Goal: Browse casually

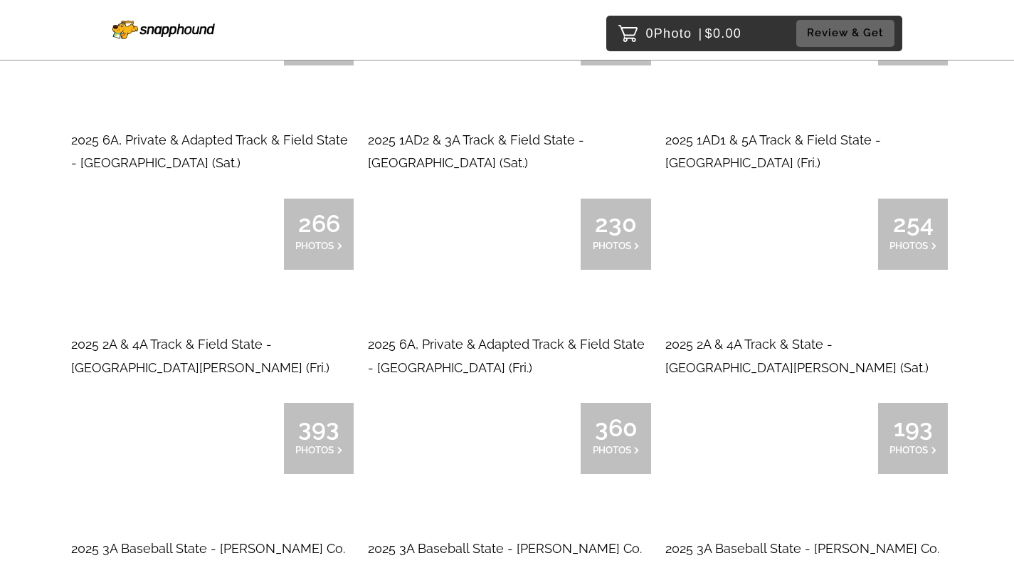
scroll to position [551, 0]
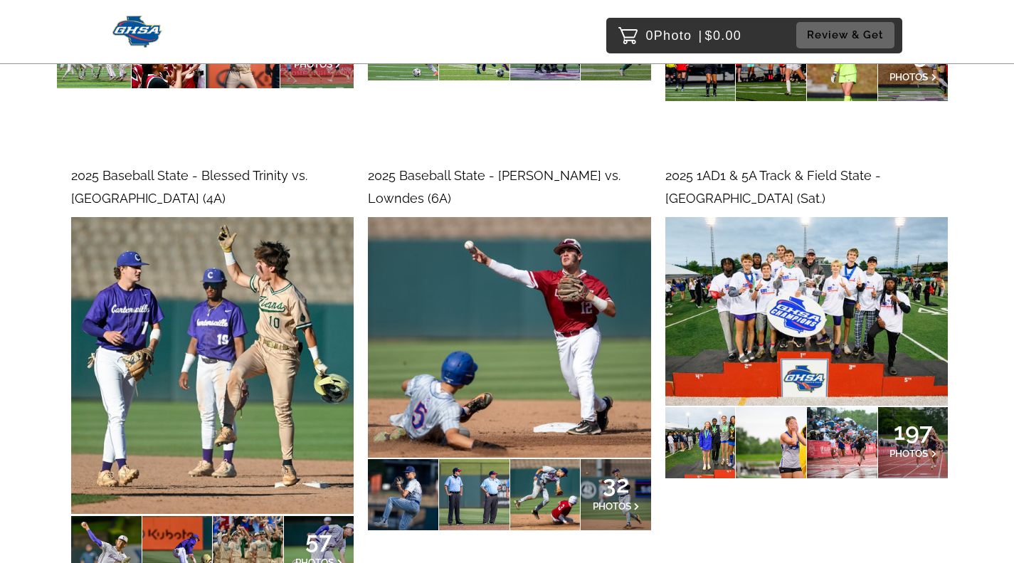
click at [815, 310] on img at bounding box center [806, 311] width 283 height 189
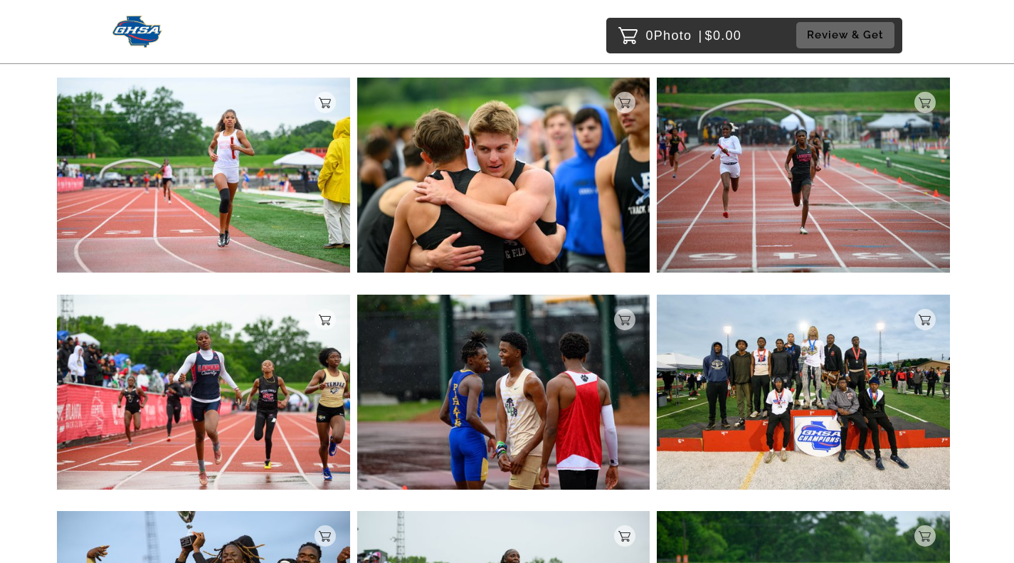
scroll to position [2302, 0]
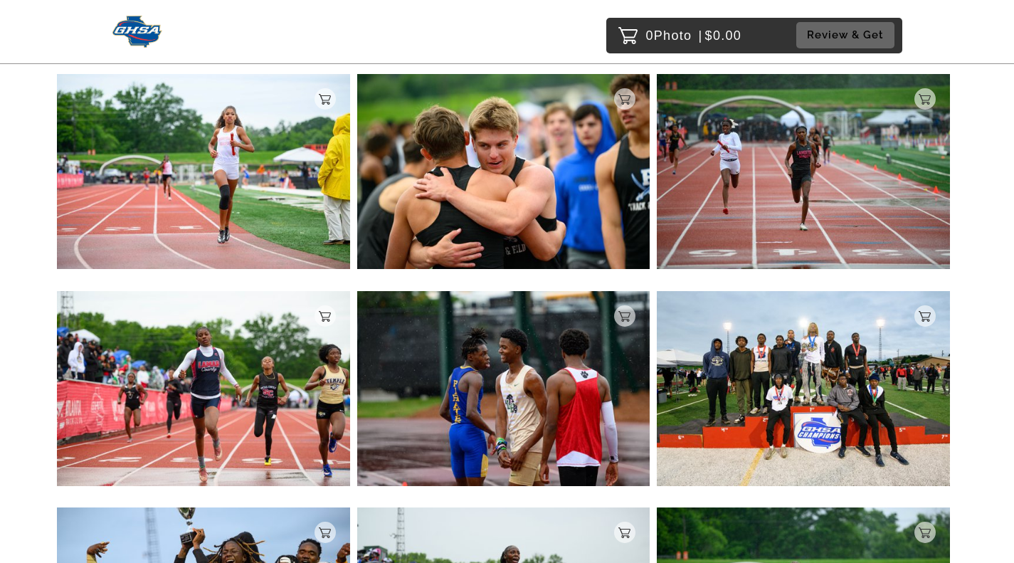
click at [245, 370] on img at bounding box center [203, 388] width 293 height 195
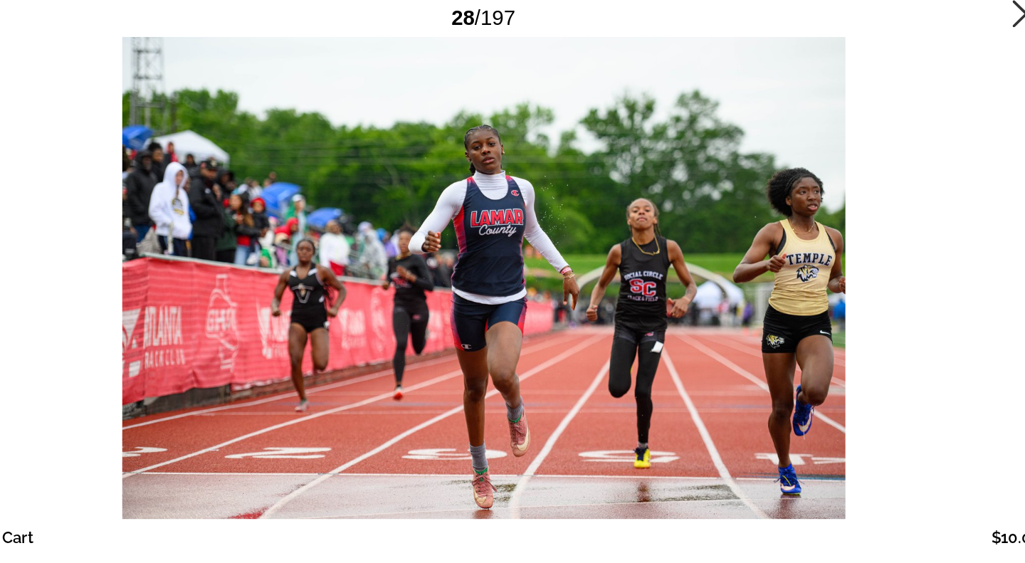
click at [948, 115] on icon at bounding box center [956, 111] width 23 height 23
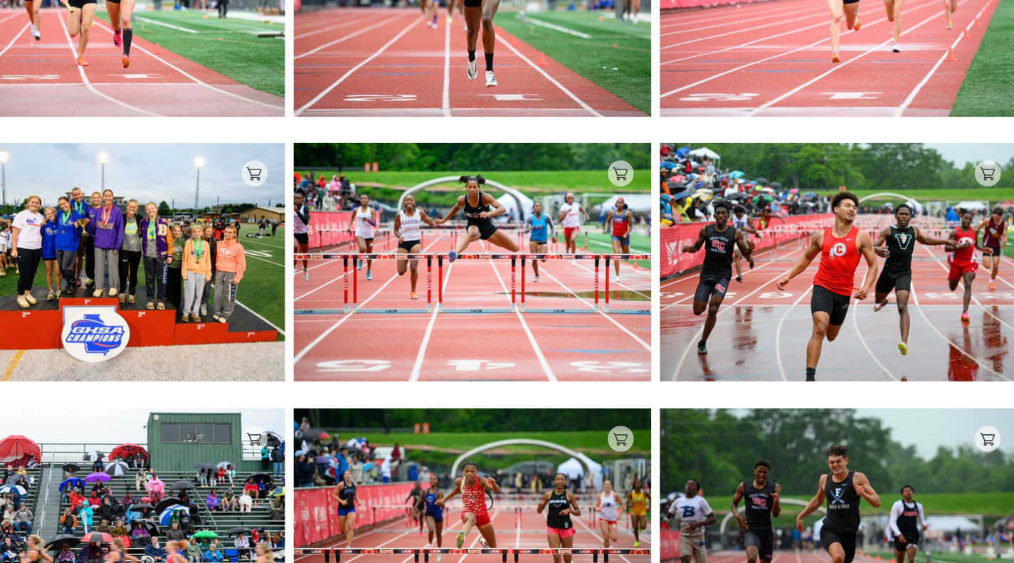
scroll to position [7575, 0]
